Goal: Information Seeking & Learning: Check status

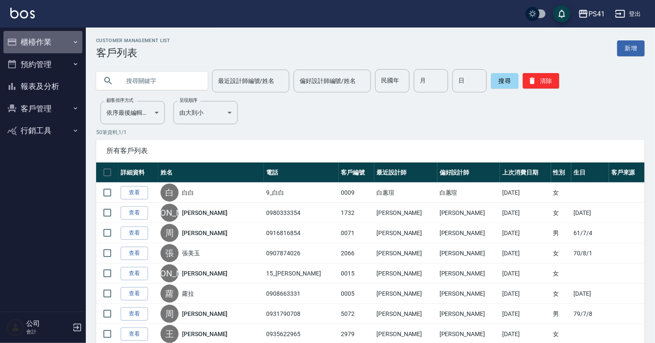
click at [43, 45] on button "櫃檯作業" at bounding box center [42, 42] width 79 height 22
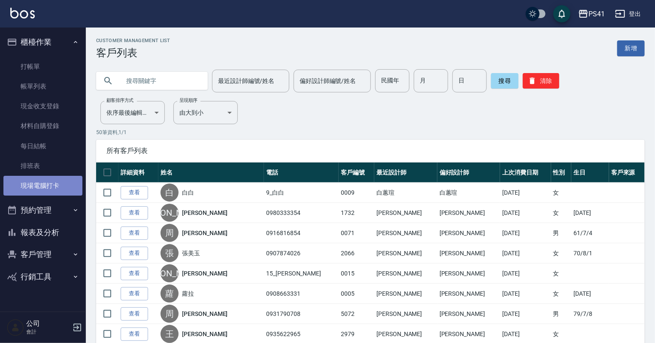
click at [45, 189] on link "現場電腦打卡" at bounding box center [42, 186] width 79 height 20
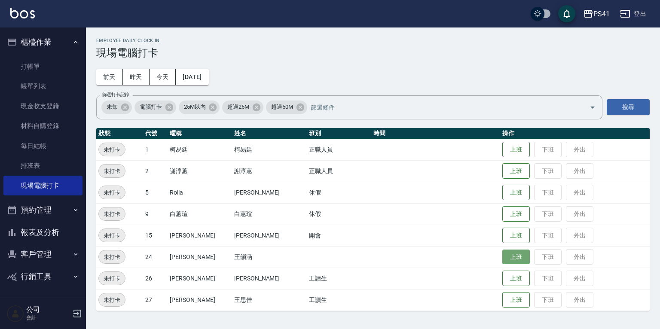
click at [502, 259] on button "上班" at bounding box center [515, 256] width 27 height 15
click at [505, 145] on button "上班" at bounding box center [515, 149] width 27 height 15
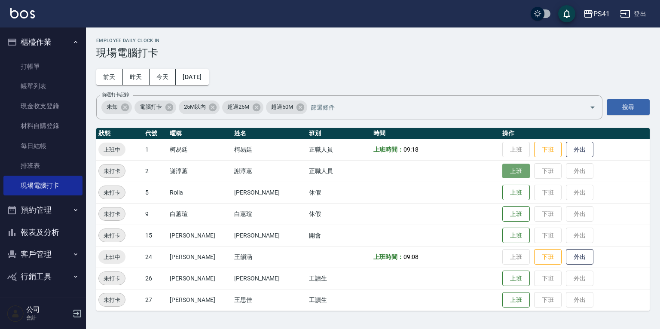
click at [502, 169] on button "上班" at bounding box center [515, 171] width 27 height 15
click at [502, 295] on button "上班" at bounding box center [515, 299] width 27 height 15
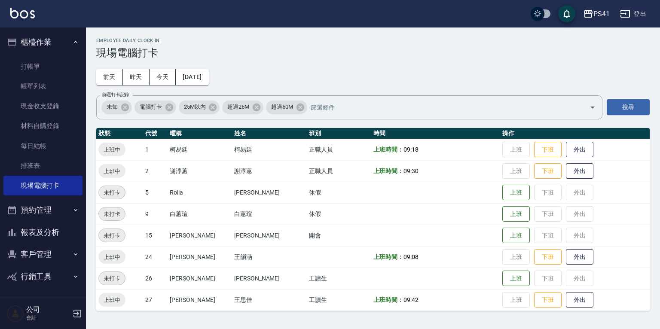
click at [53, 211] on button "預約管理" at bounding box center [42, 210] width 79 height 22
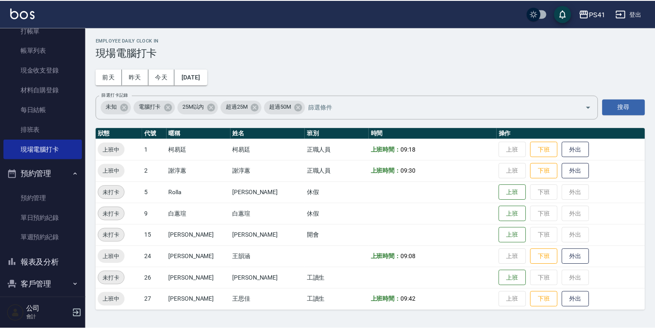
scroll to position [66, 0]
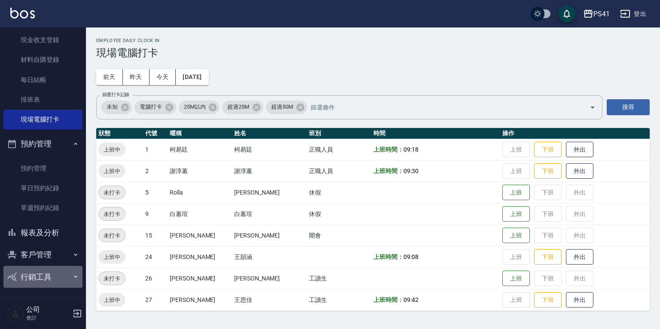
drag, startPoint x: 49, startPoint y: 268, endPoint x: 46, endPoint y: 262, distance: 5.8
click at [49, 266] on button "行銷工具" at bounding box center [42, 277] width 79 height 22
click at [46, 258] on button "客戶管理" at bounding box center [42, 254] width 79 height 22
click at [56, 277] on link "客戶列表" at bounding box center [42, 279] width 79 height 20
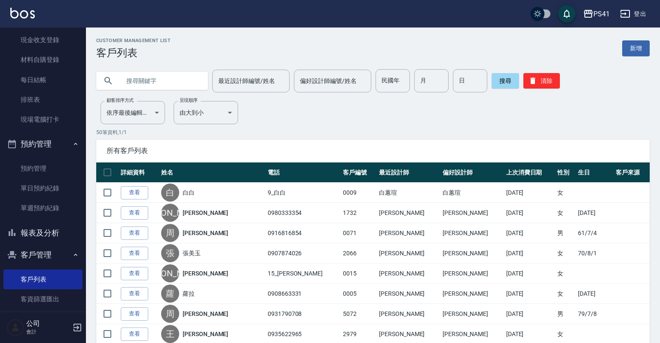
click at [171, 76] on input "text" at bounding box center [160, 80] width 81 height 23
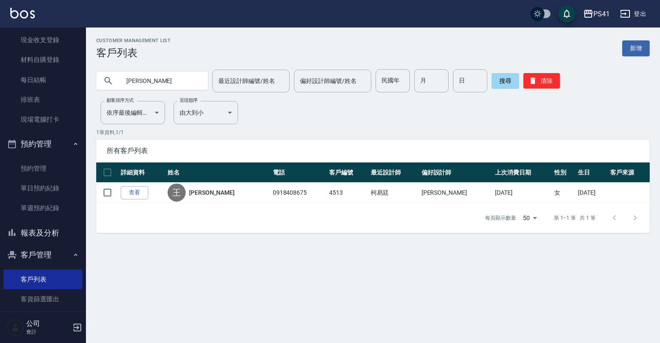
type input "王"
click at [41, 120] on link "現場電腦打卡" at bounding box center [42, 120] width 79 height 20
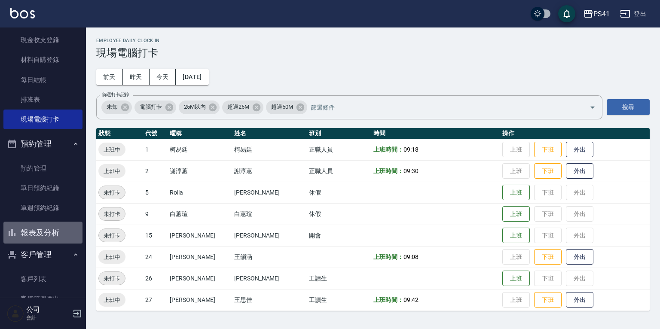
click at [56, 226] on button "報表及分析" at bounding box center [42, 233] width 79 height 22
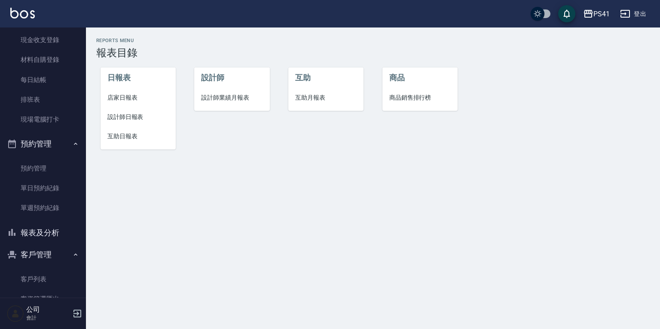
click at [127, 139] on span "互助日報表" at bounding box center [137, 136] width 61 height 9
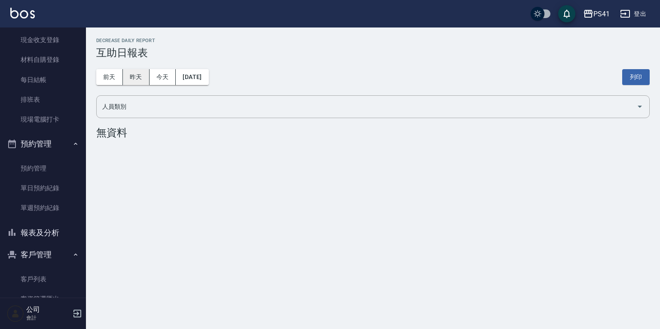
click at [139, 79] on button "昨天" at bounding box center [136, 77] width 27 height 16
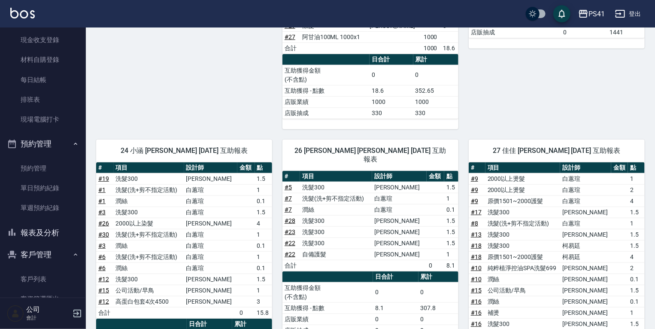
scroll to position [240, 0]
